Goal: Task Accomplishment & Management: Manage account settings

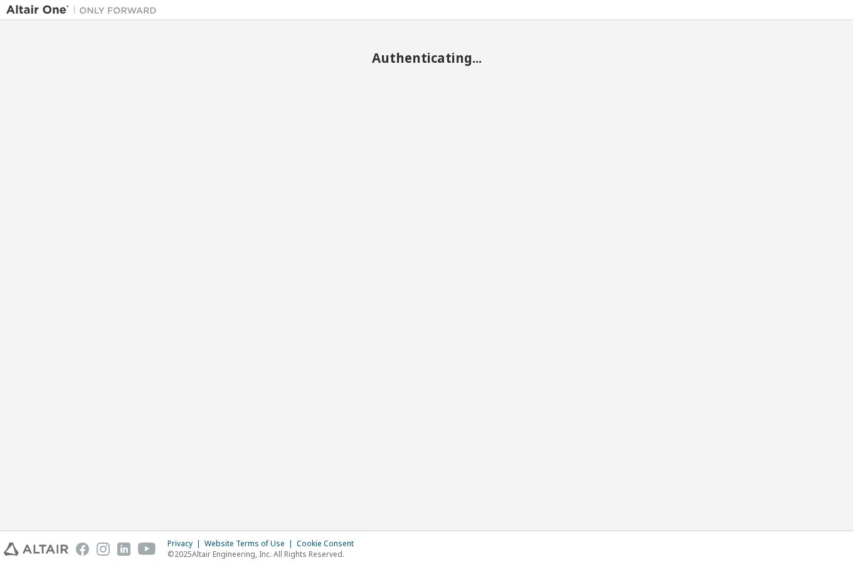
click at [738, 542] on div "Privacy Website Terms of Use Cookie Consent © 2025 Altair Engineering, Inc. All…" at bounding box center [426, 549] width 853 height 36
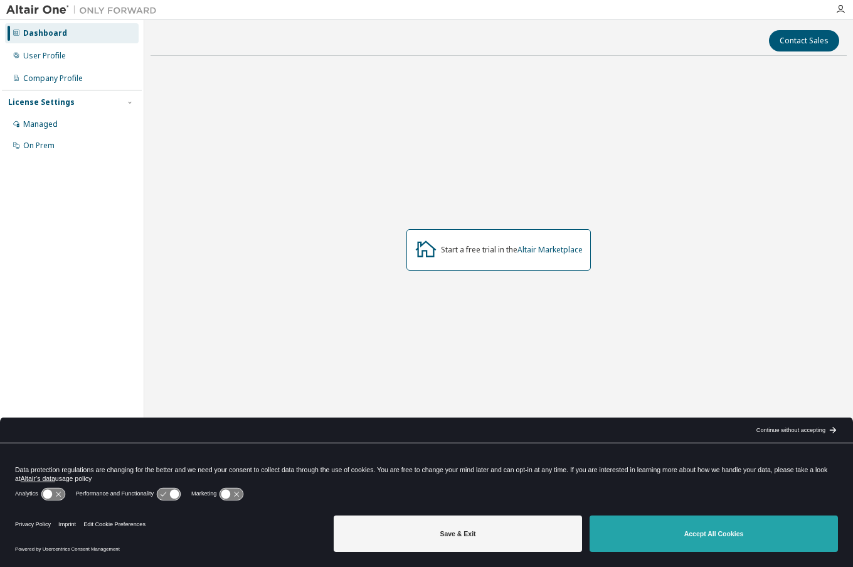
click at [681, 529] on button "Accept All Cookies" at bounding box center [714, 533] width 248 height 36
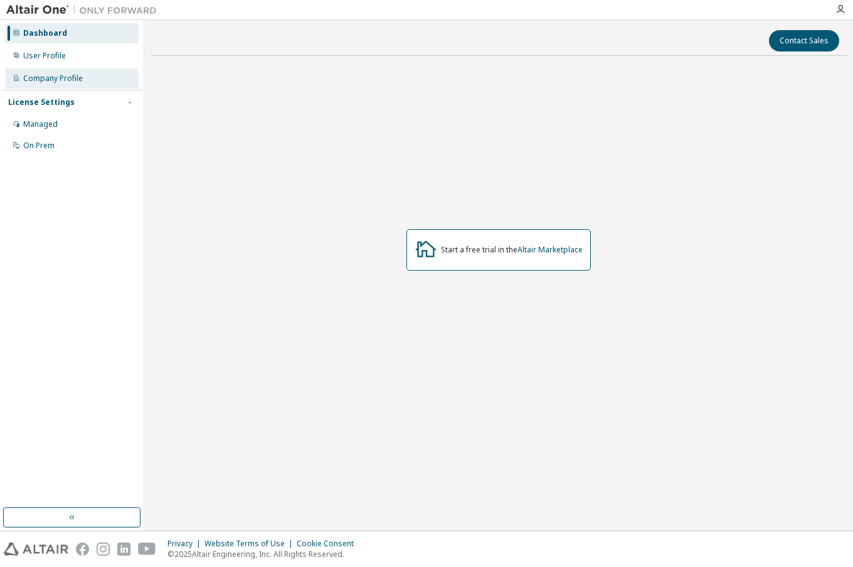
click at [41, 80] on div "Company Profile" at bounding box center [53, 78] width 60 height 10
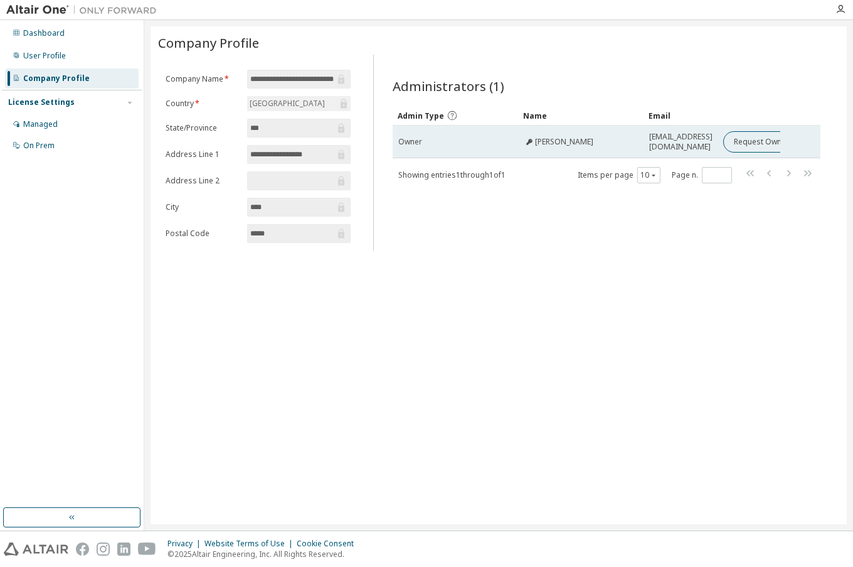
click at [491, 140] on div "Owner" at bounding box center [455, 142] width 114 height 10
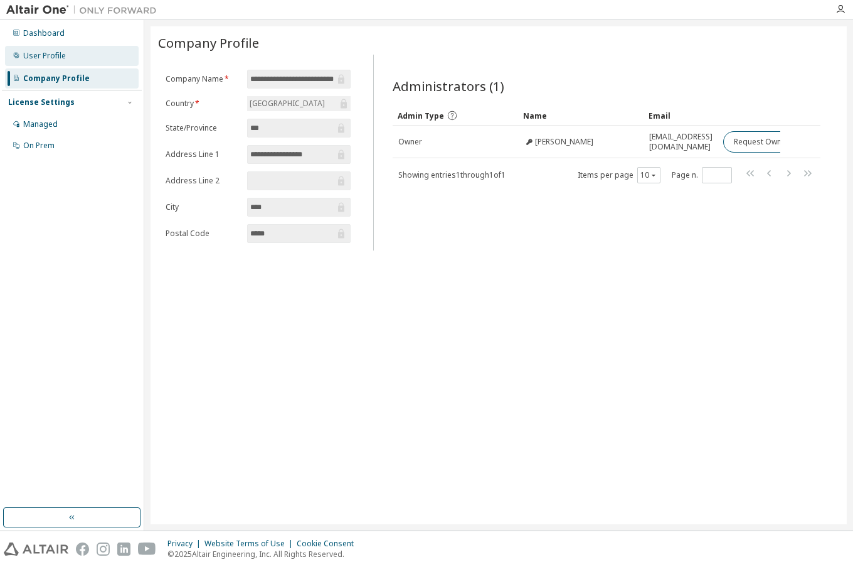
click at [37, 52] on div "User Profile" at bounding box center [44, 56] width 43 height 10
